Goal: Task Accomplishment & Management: Manage account settings

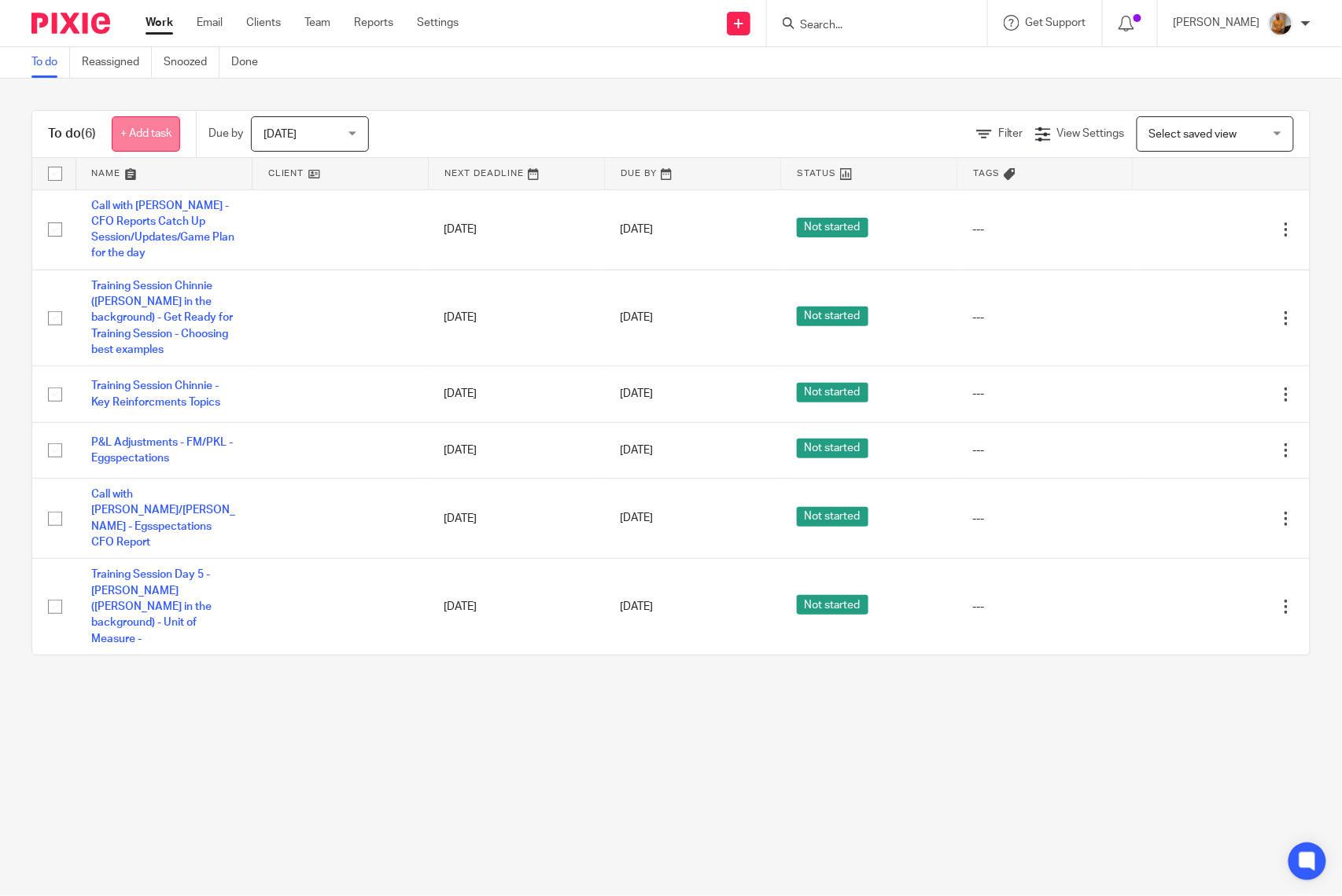
click at [133, 142] on link "+ Add task" at bounding box center [146, 134] width 69 height 36
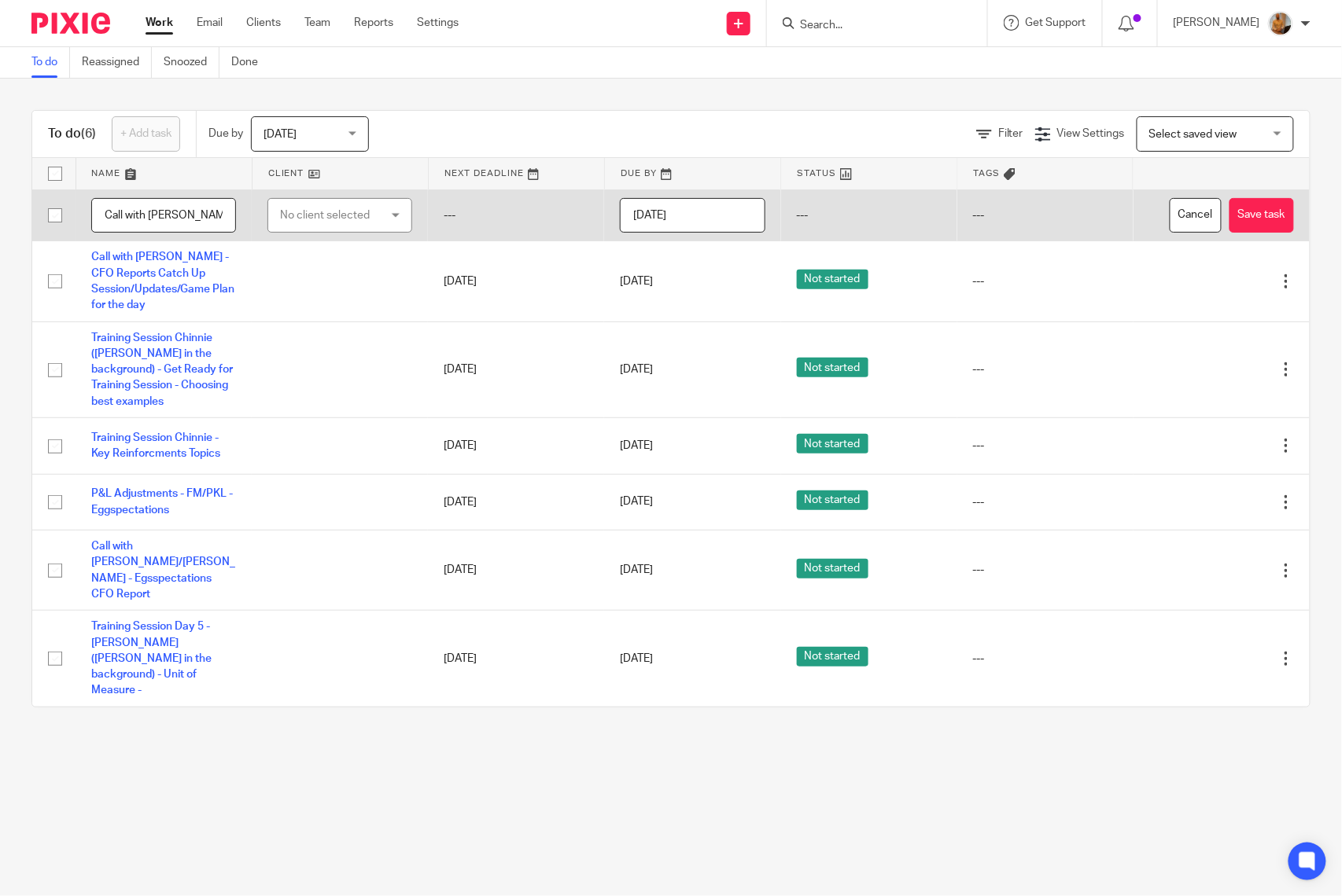
click at [215, 221] on input "Call with [PERSON_NAME] and [PERSON_NAME]'s" at bounding box center [163, 215] width 145 height 36
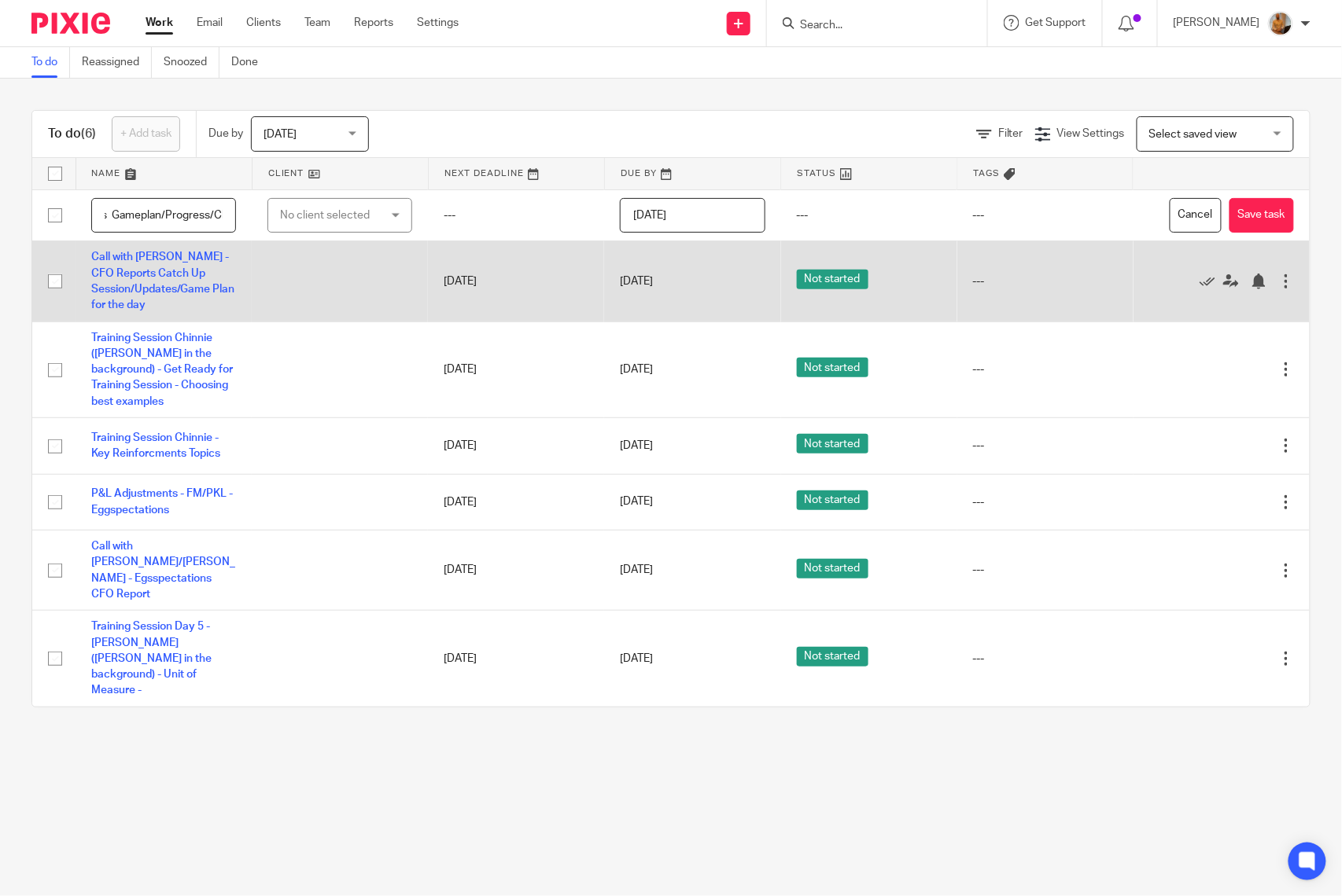
scroll to position [0, 252]
type input "Call with [PERSON_NAME] and [PERSON_NAME]'s Gameplan/Progress/Client's email re…"
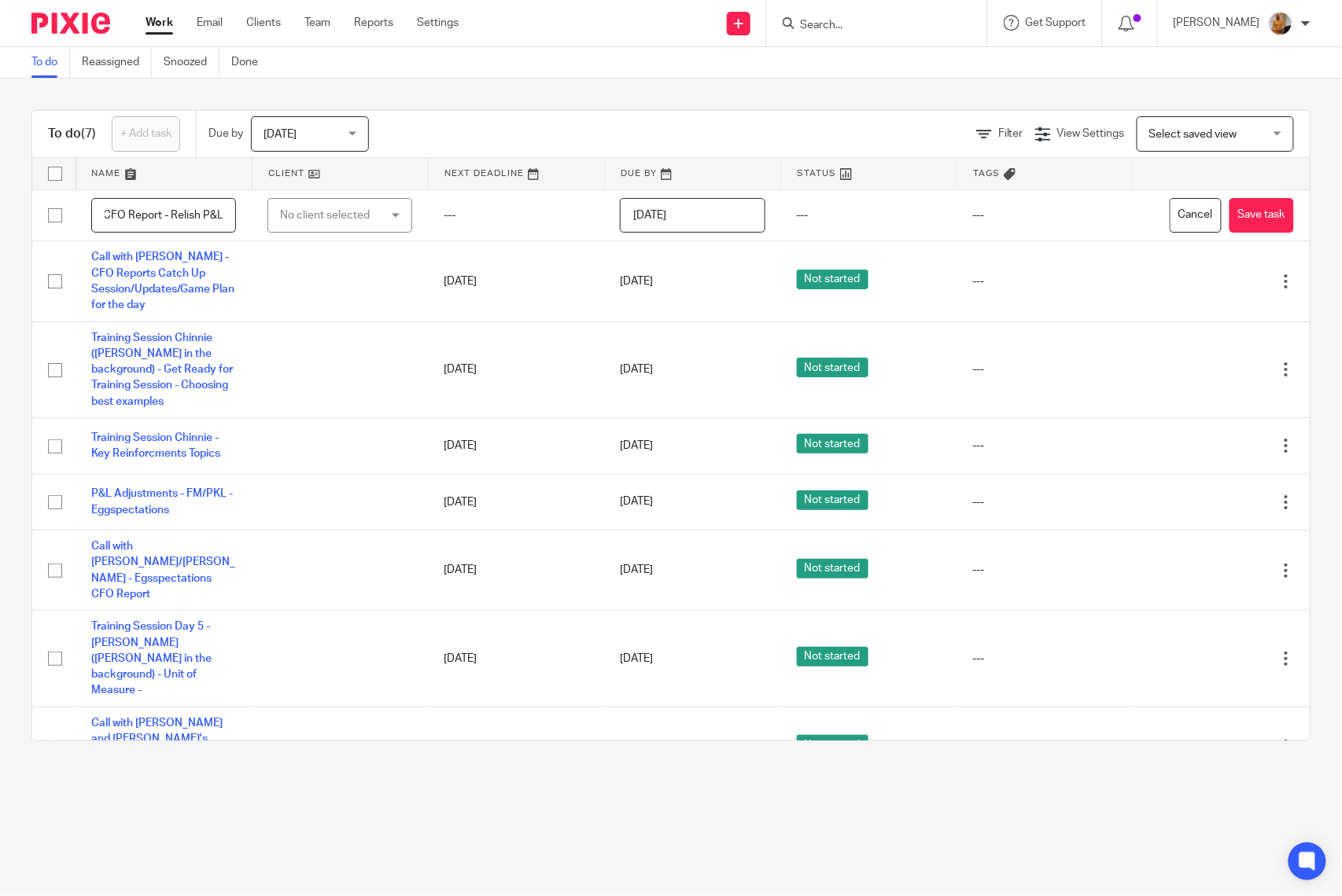
scroll to position [0, 8]
type input "CFO Report - Relish P&L"
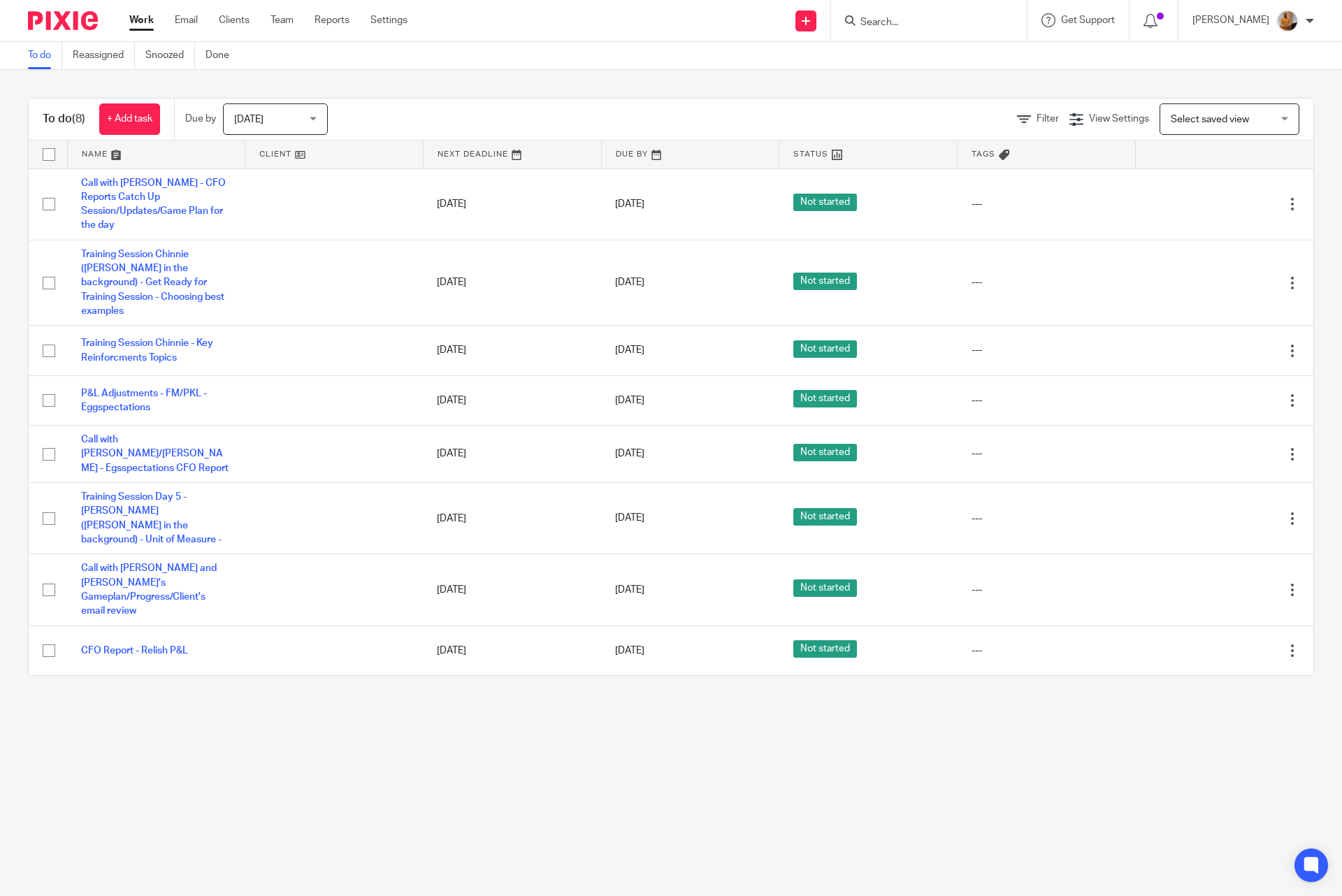
click at [468, 709] on main "To do Reassigned Snoozed Done To do (8) + Add task Due by Today Today Today Tom…" at bounding box center [671, 448] width 1342 height 896
